Goal: Use online tool/utility: Utilize a website feature to perform a specific function

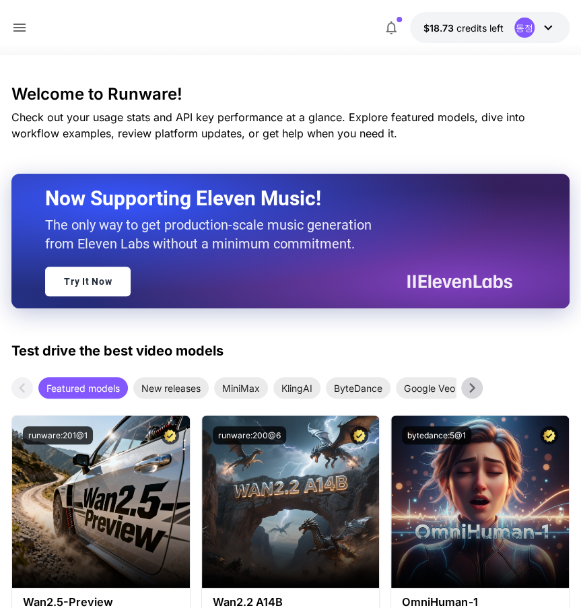
click at [391, 26] on icon "button" at bounding box center [391, 28] width 16 height 16
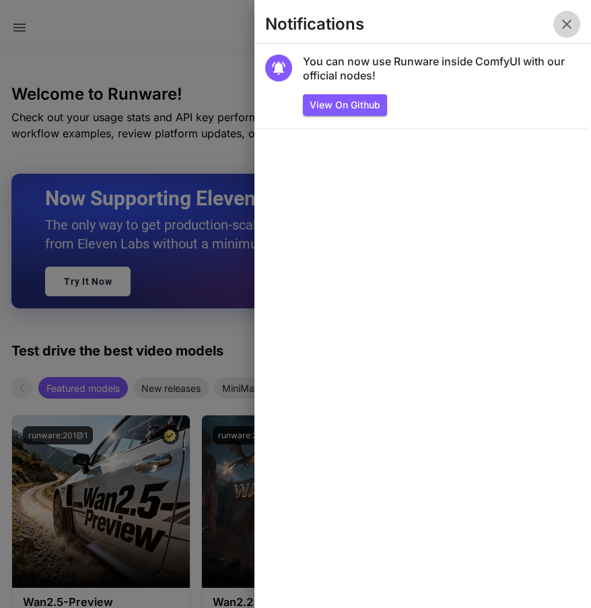
click at [565, 22] on icon "button" at bounding box center [566, 24] width 9 height 9
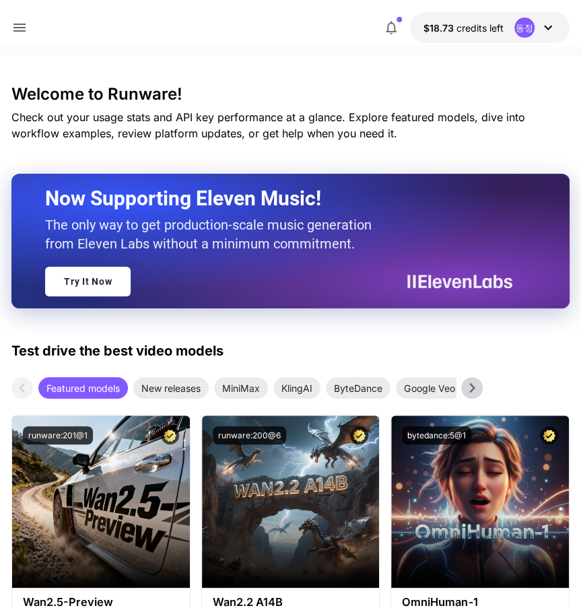
click at [18, 22] on icon at bounding box center [19, 28] width 16 height 16
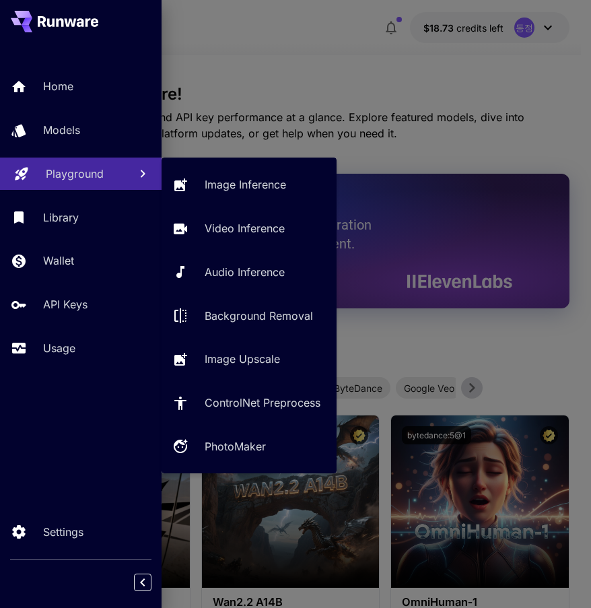
click at [70, 168] on p "Playground" at bounding box center [75, 174] width 58 height 16
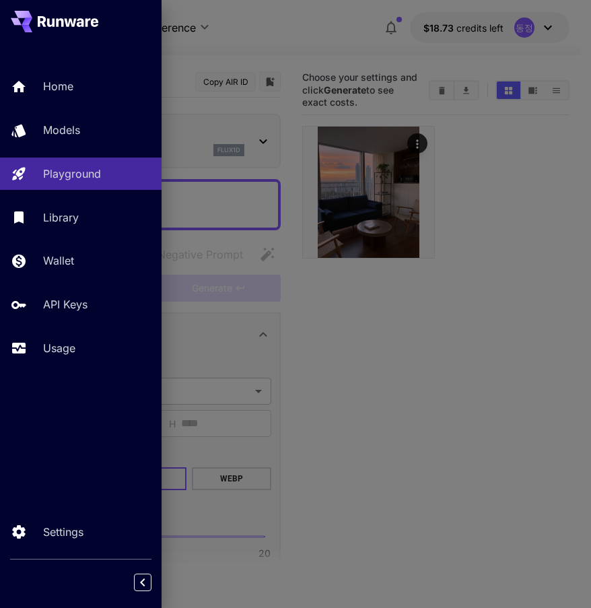
click at [496, 228] on div at bounding box center [295, 304] width 591 height 608
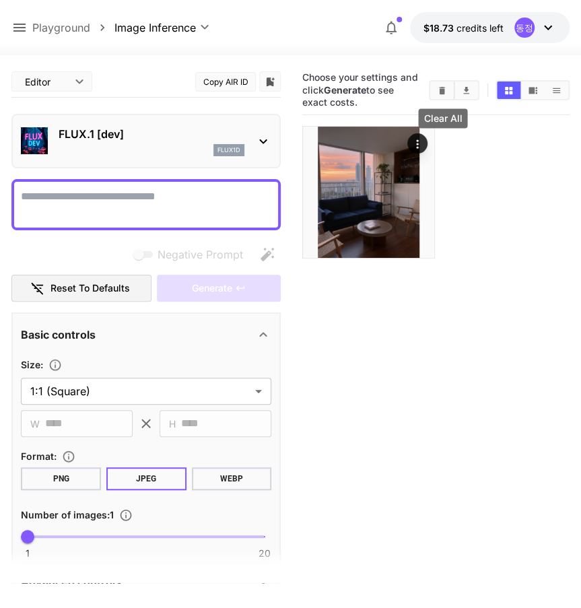
click at [441, 92] on icon "Clear All" at bounding box center [442, 89] width 6 height 7
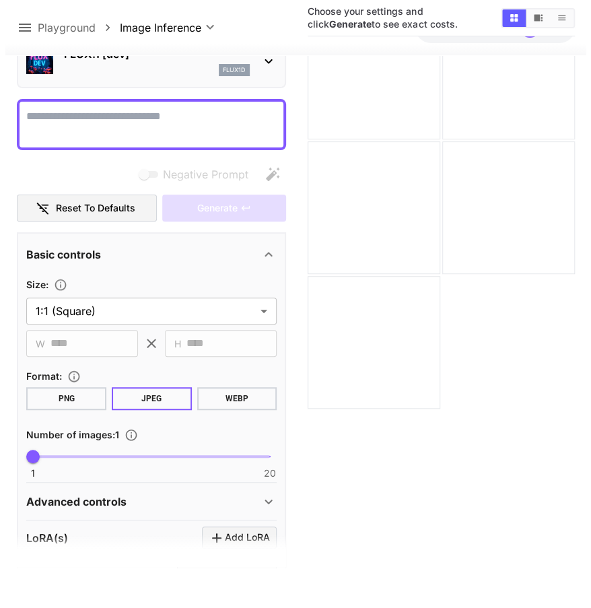
scroll to position [32, 0]
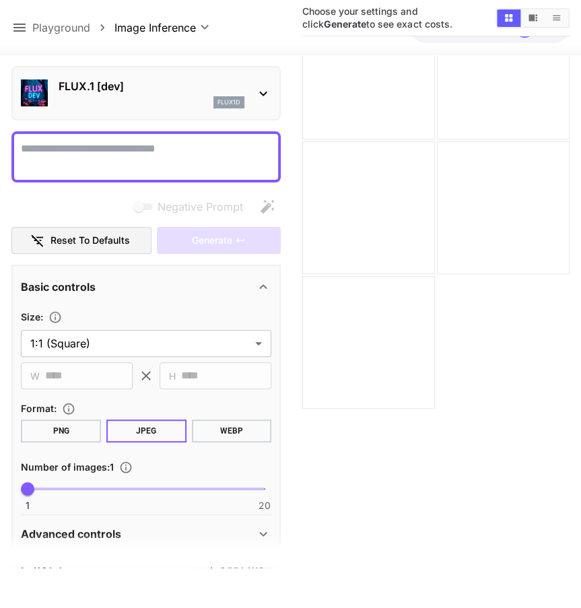
click at [267, 93] on icon at bounding box center [263, 93] width 16 height 16
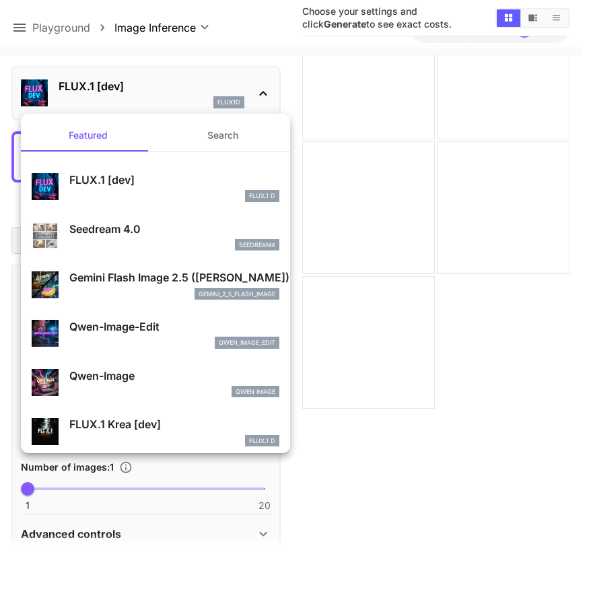
click at [117, 290] on div "gemini_2_5_flash_image" at bounding box center [174, 294] width 210 height 12
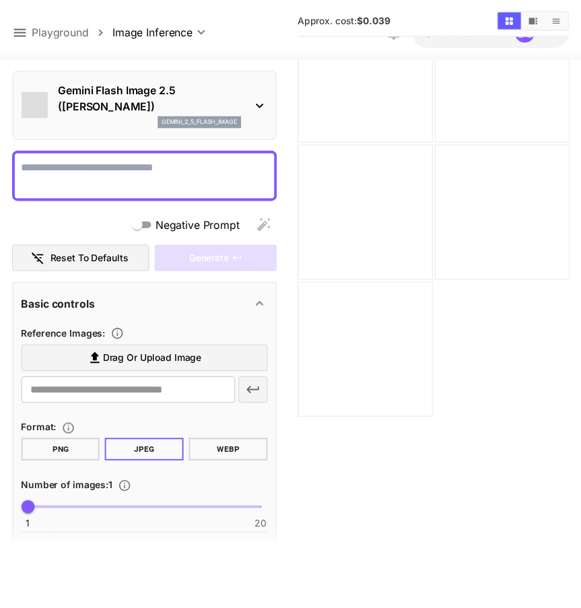
scroll to position [101, 0]
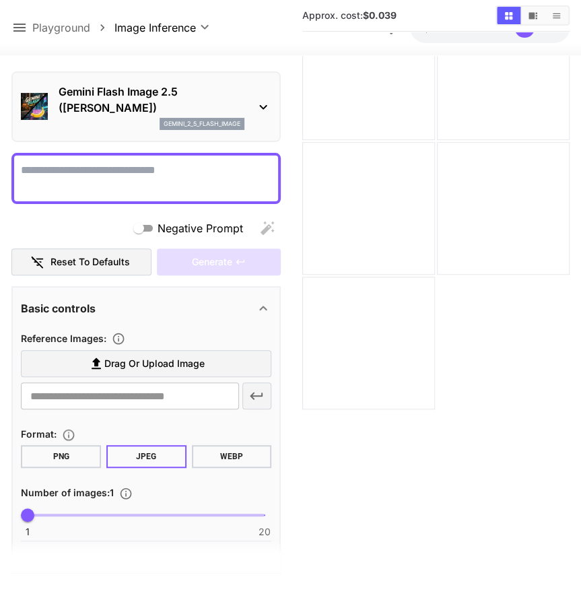
click at [164, 364] on span "Drag or upload image" at bounding box center [154, 363] width 100 height 17
click at [0, 0] on input "Drag or upload image" at bounding box center [0, 0] width 0 height 0
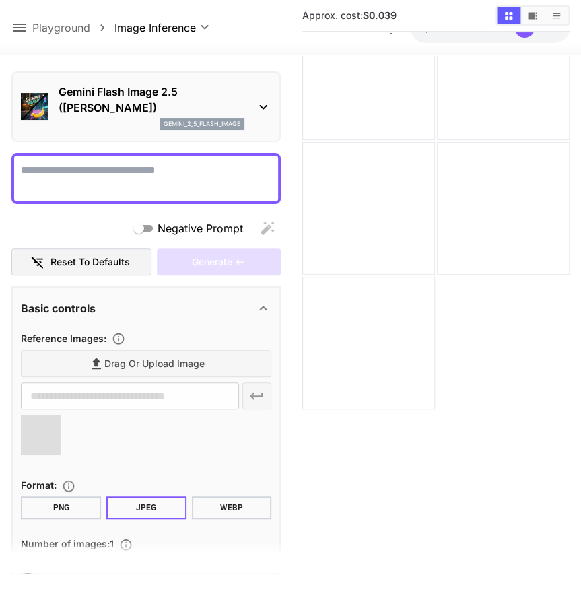
click at [136, 174] on textarea "Negative Prompt" at bounding box center [146, 178] width 250 height 32
type textarea "*"
type input "**********"
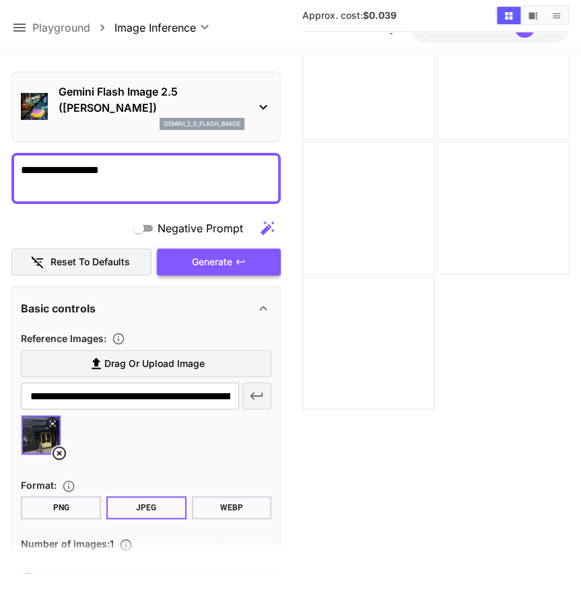
type textarea "**********"
click at [210, 260] on span "Generate" at bounding box center [212, 262] width 40 height 17
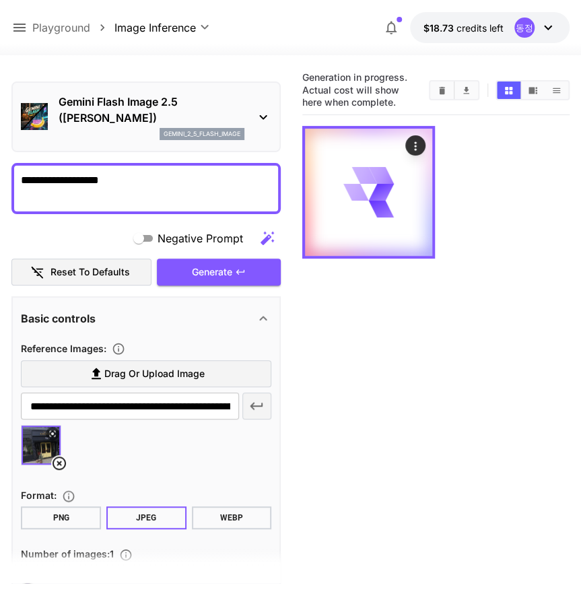
scroll to position [0, 0]
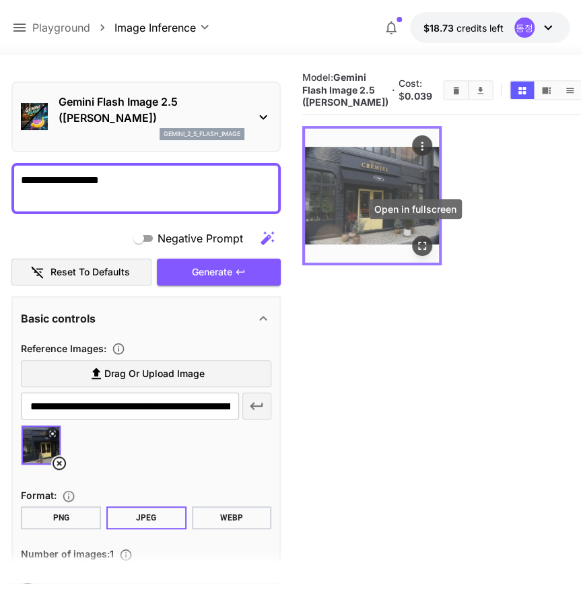
click at [415, 239] on icon "Open in fullscreen" at bounding box center [421, 245] width 13 height 13
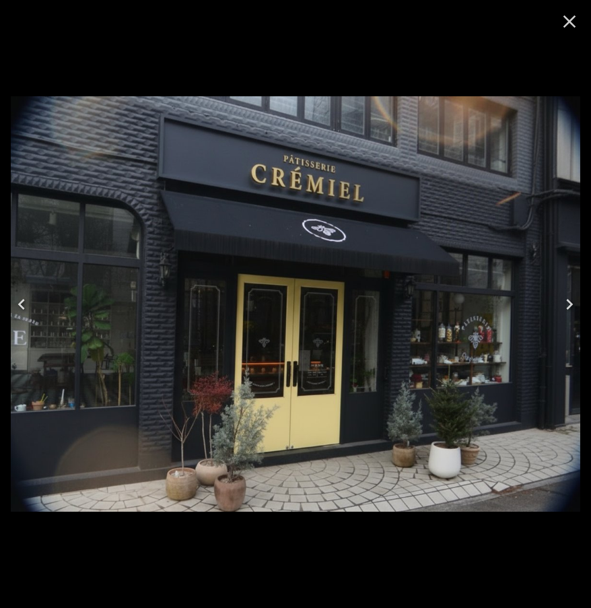
click at [561, 26] on icon "Close" at bounding box center [570, 22] width 22 height 22
